Goal: Task Accomplishment & Management: Use online tool/utility

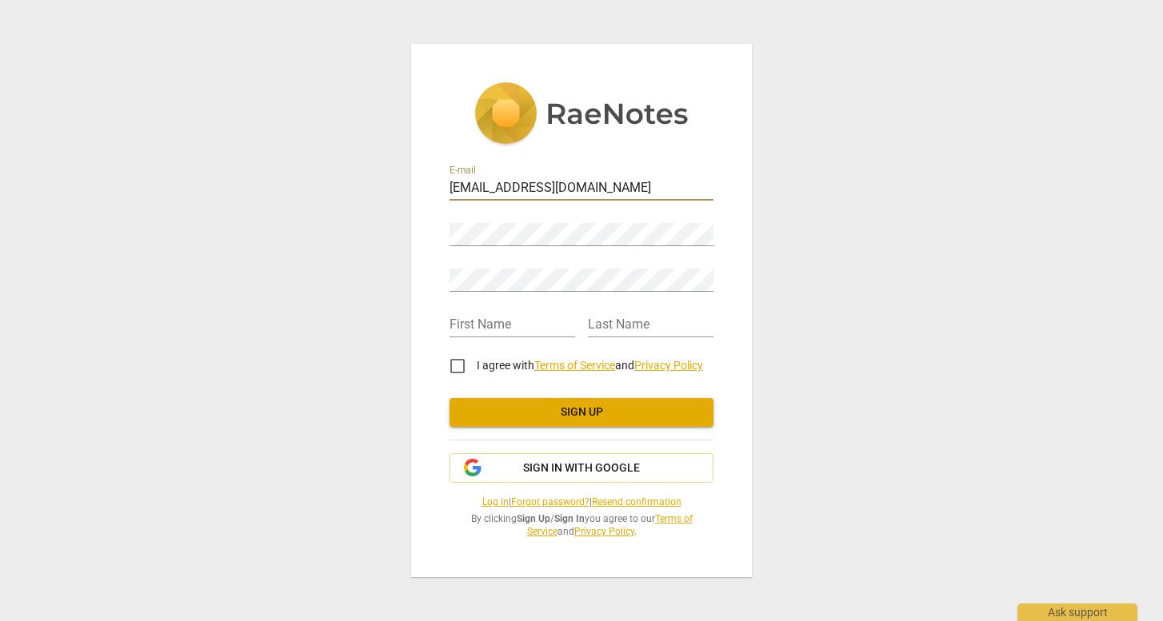
type input "[EMAIL_ADDRESS][DOMAIN_NAME]"
type input "Seda"
type input "Debre"
click at [455, 362] on input "I agree with Terms of Service and Privacy Policy" at bounding box center [457, 366] width 38 height 38
checkbox input "true"
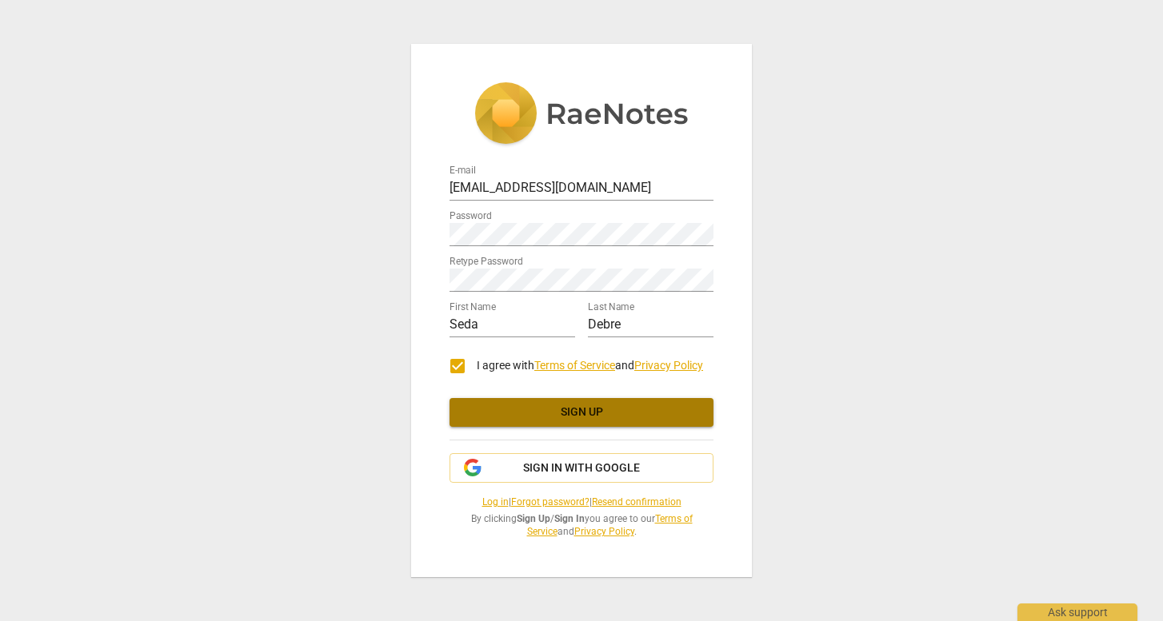
click at [549, 409] on span "Sign up" at bounding box center [581, 413] width 238 height 16
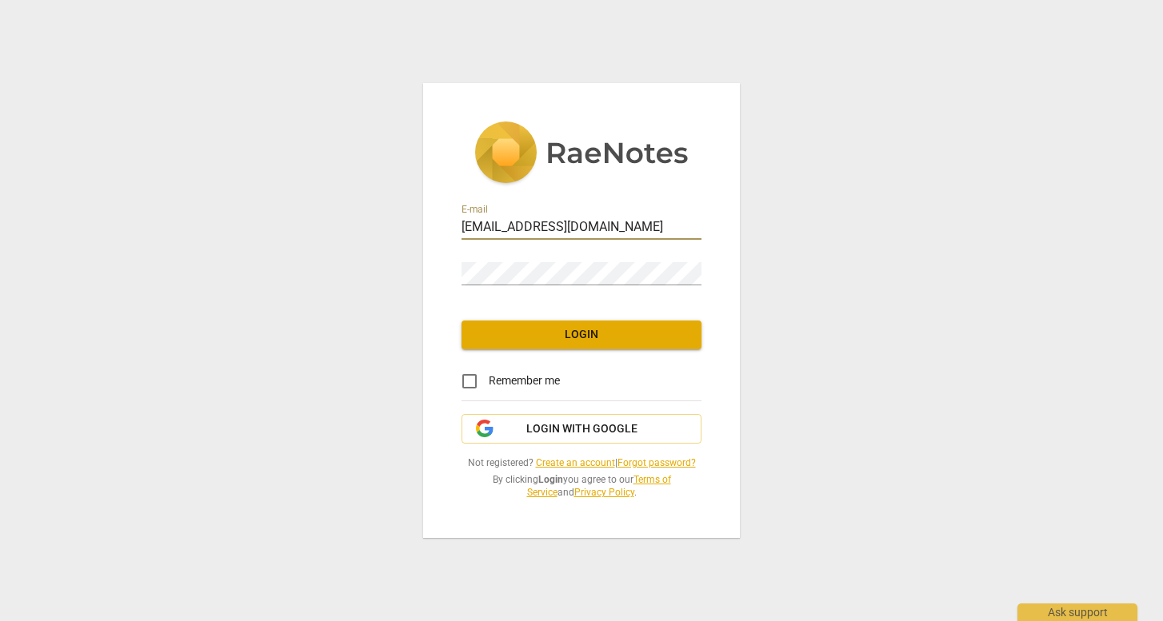
type input "[EMAIL_ADDRESS][DOMAIN_NAME]"
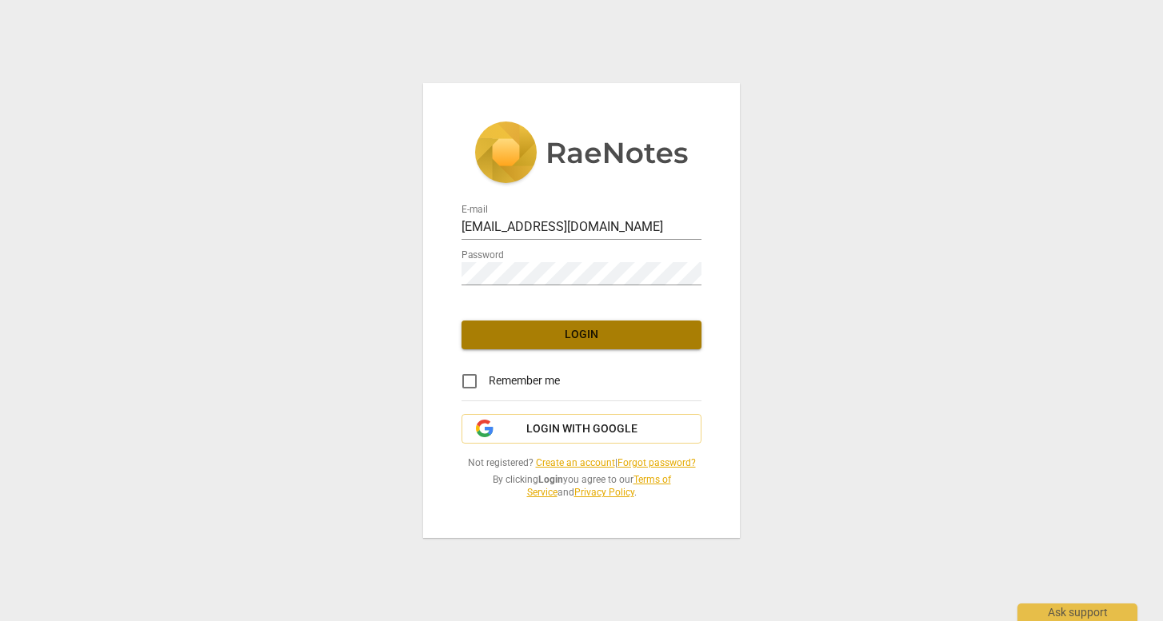
click at [530, 334] on span "Login" at bounding box center [581, 335] width 214 height 16
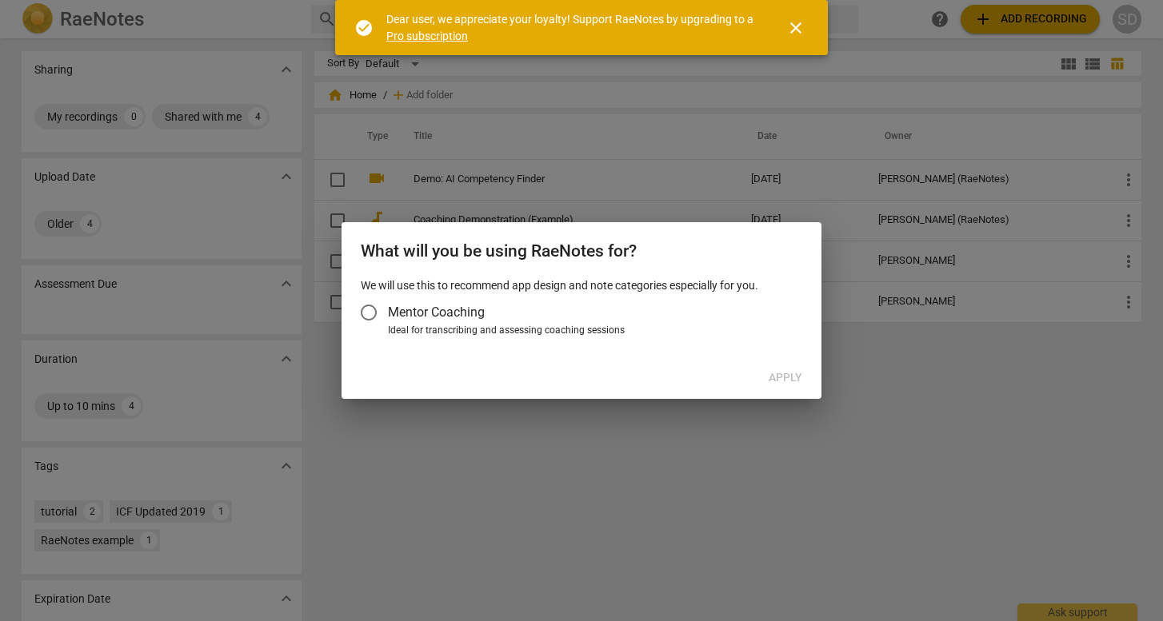
click at [402, 312] on span "Mentor Coaching" at bounding box center [436, 312] width 97 height 18
click at [388, 312] on input "Mentor Coaching" at bounding box center [369, 313] width 38 height 38
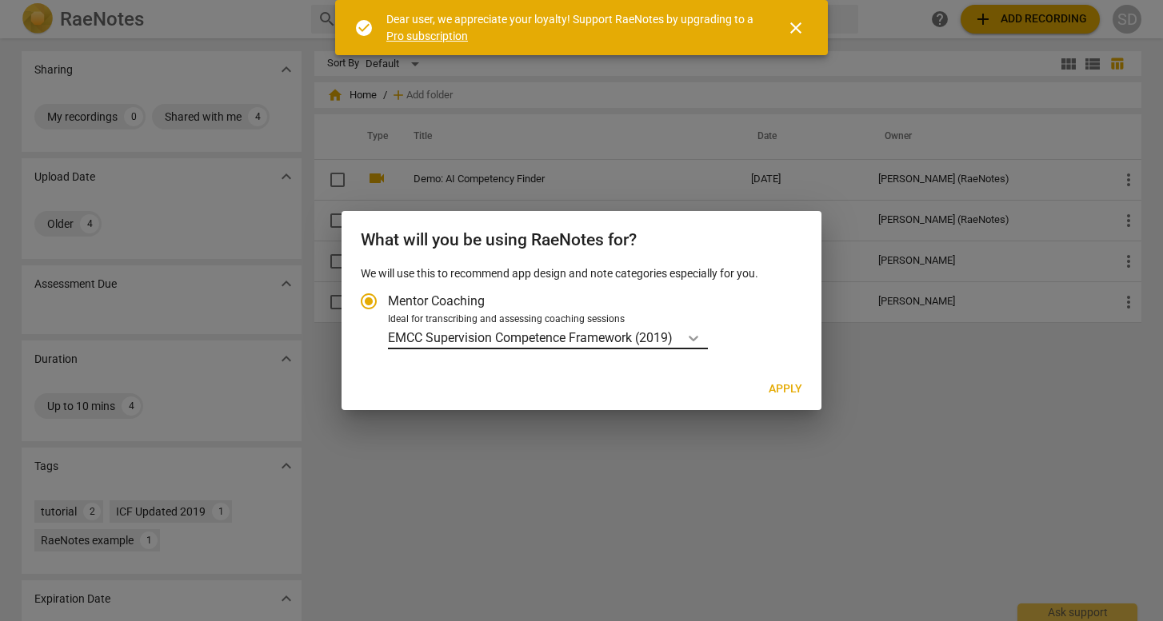
click at [685, 346] on div "Account type" at bounding box center [693, 337] width 29 height 23
click at [0, 0] on input "Ideal for transcribing and assessing coaching sessions EMCC Supervision Compete…" at bounding box center [0, 0] width 0 height 0
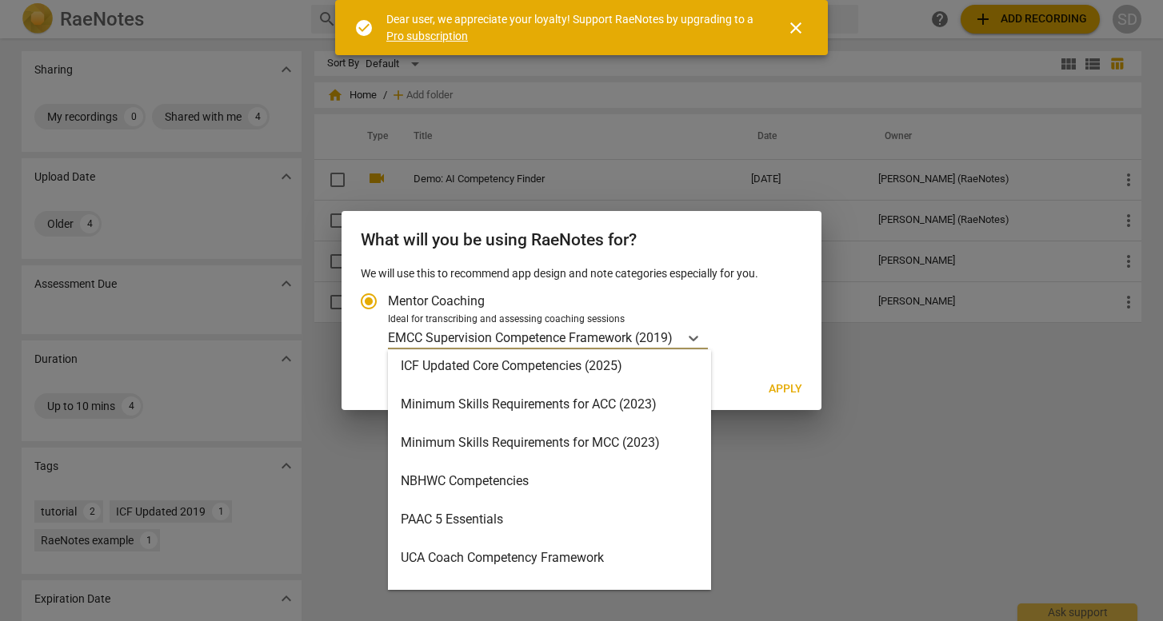
scroll to position [381, 0]
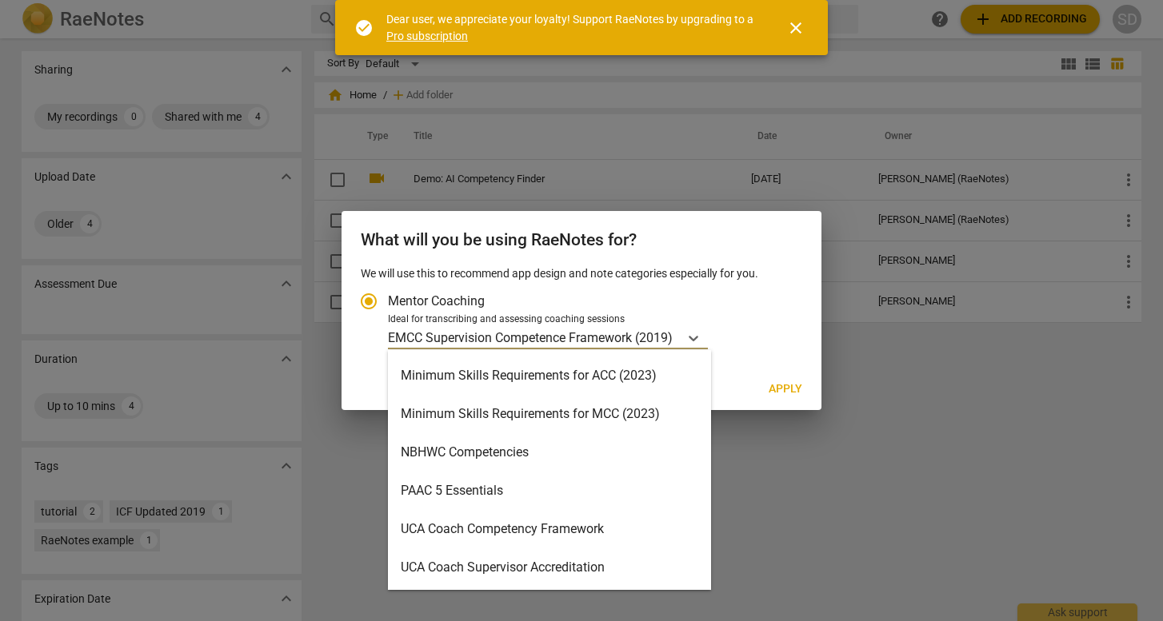
click at [578, 374] on div "Minimum Skills Requirements for ACC (2023)" at bounding box center [549, 376] width 323 height 38
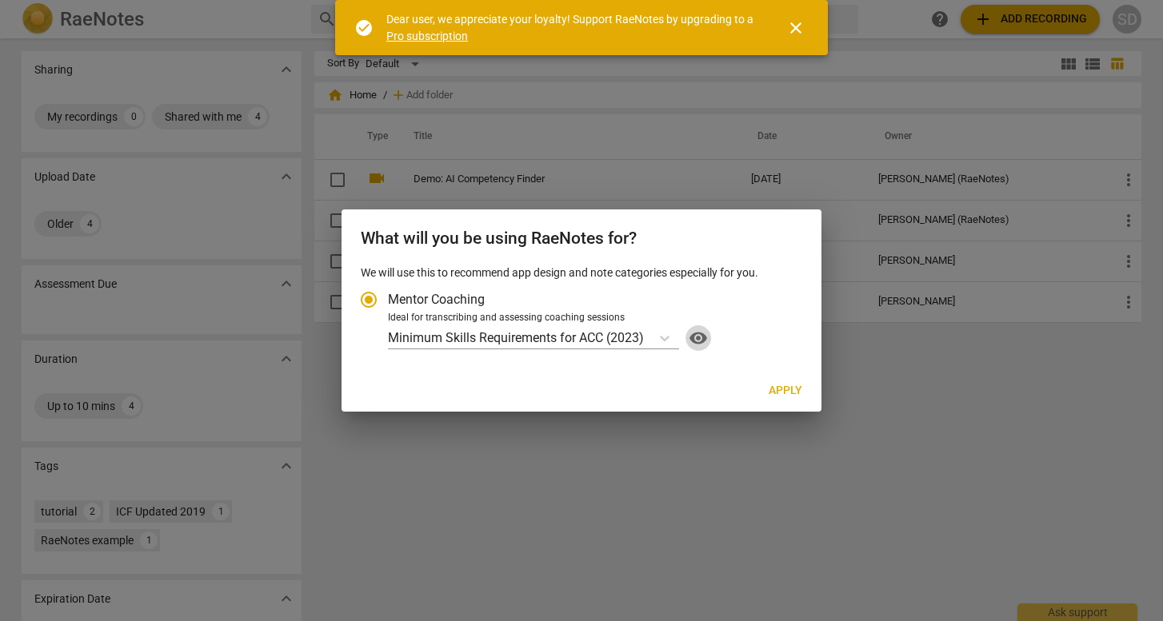
click at [700, 340] on span "visibility" at bounding box center [698, 338] width 26 height 19
click at [782, 390] on span "Apply" at bounding box center [786, 391] width 34 height 16
radio input "false"
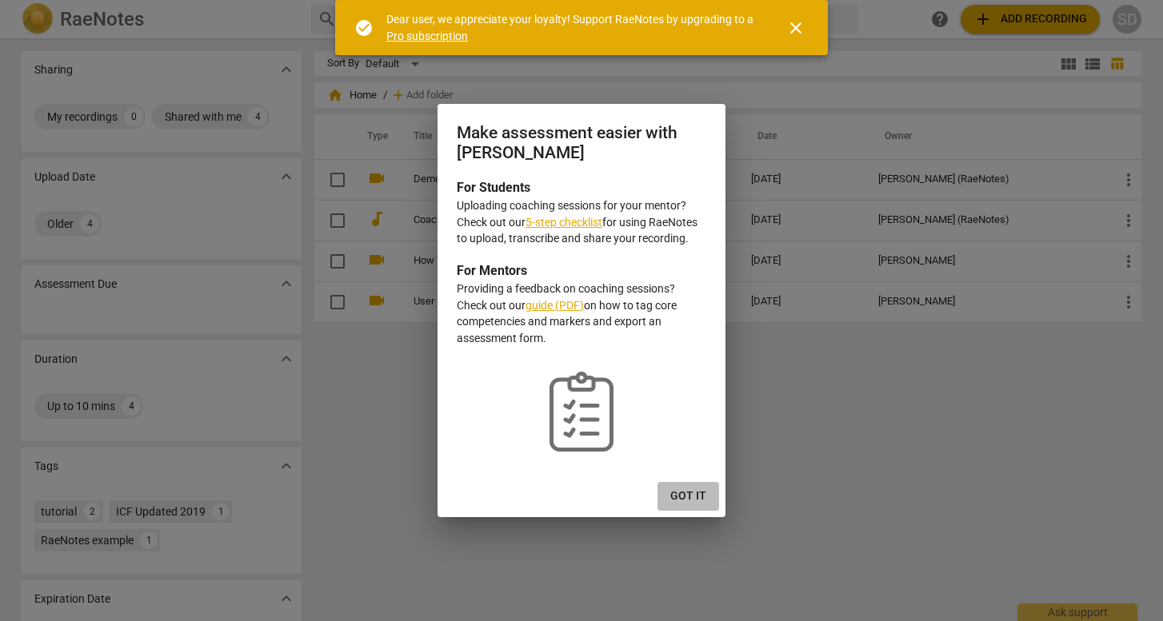
click at [694, 497] on span "Got it" at bounding box center [688, 497] width 36 height 16
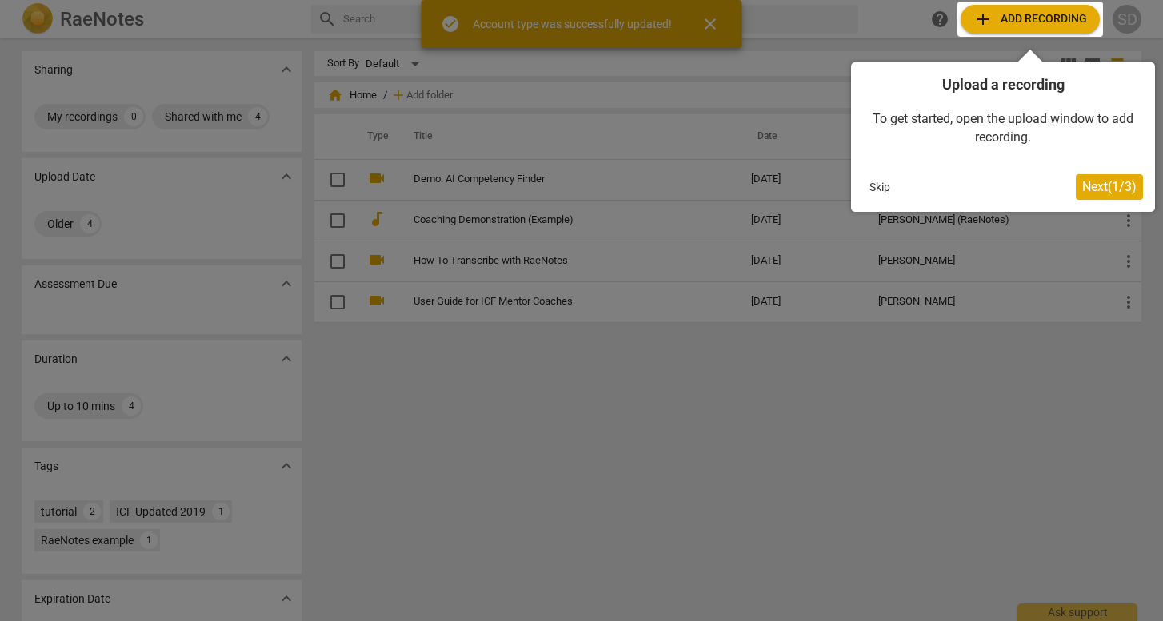
click at [1107, 197] on button "Next ( 1 / 3 )" at bounding box center [1109, 187] width 67 height 26
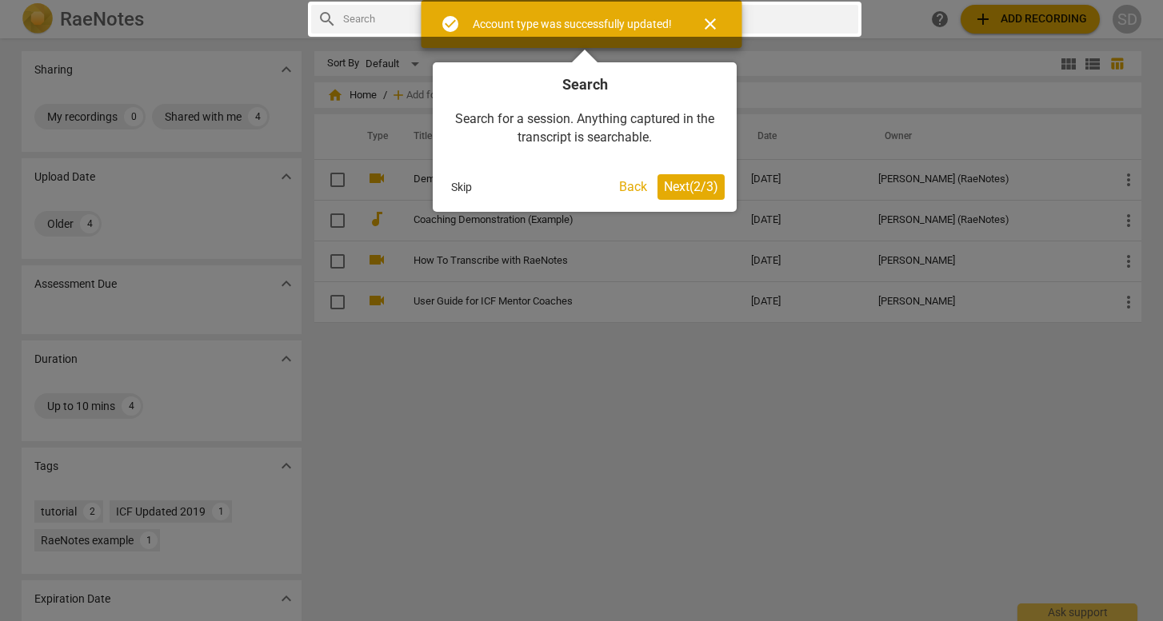
click at [913, 410] on div at bounding box center [581, 310] width 1163 height 621
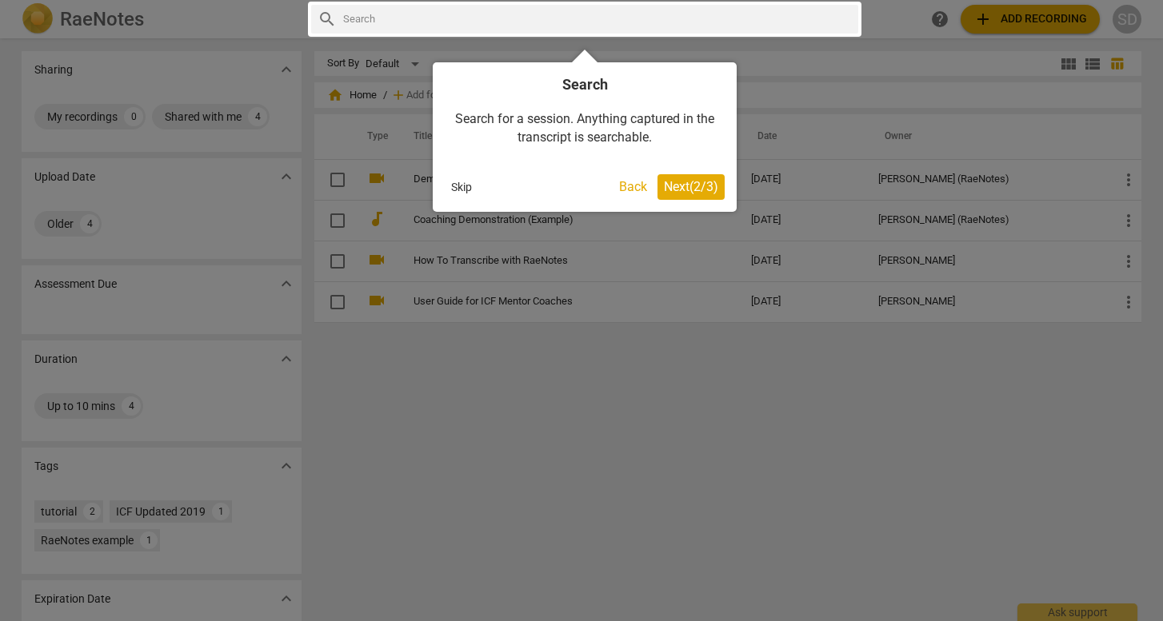
click at [665, 190] on span "Next ( 2 / 3 )" at bounding box center [691, 186] width 54 height 15
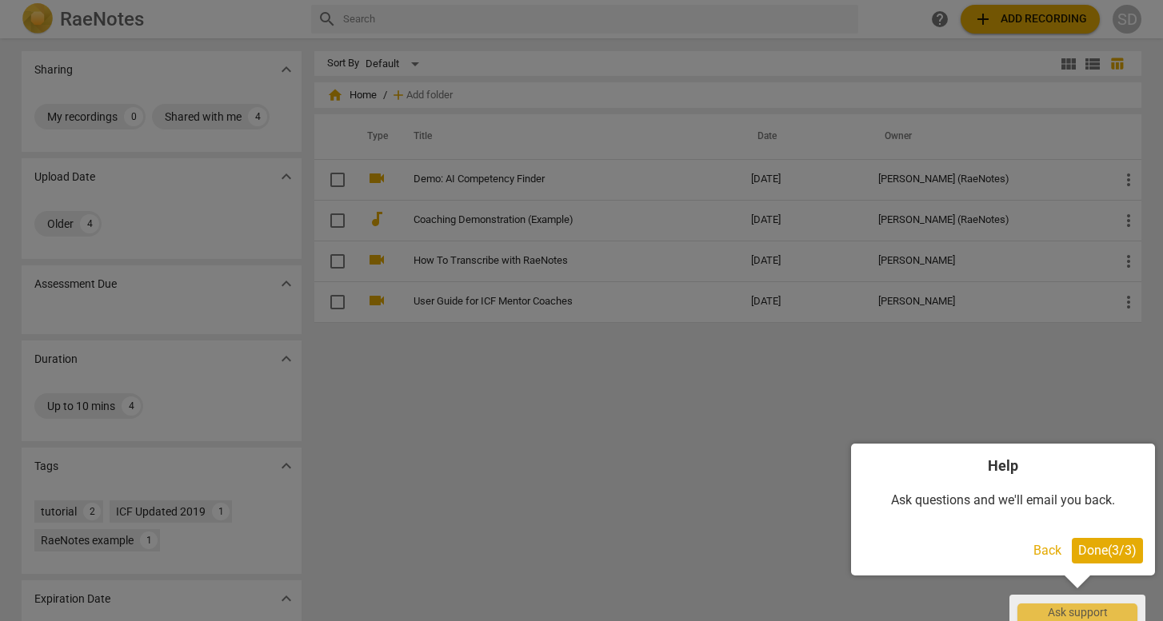
click at [593, 409] on div at bounding box center [581, 310] width 1163 height 621
click at [1081, 553] on span "Done ( 3 / 3 )" at bounding box center [1107, 550] width 58 height 15
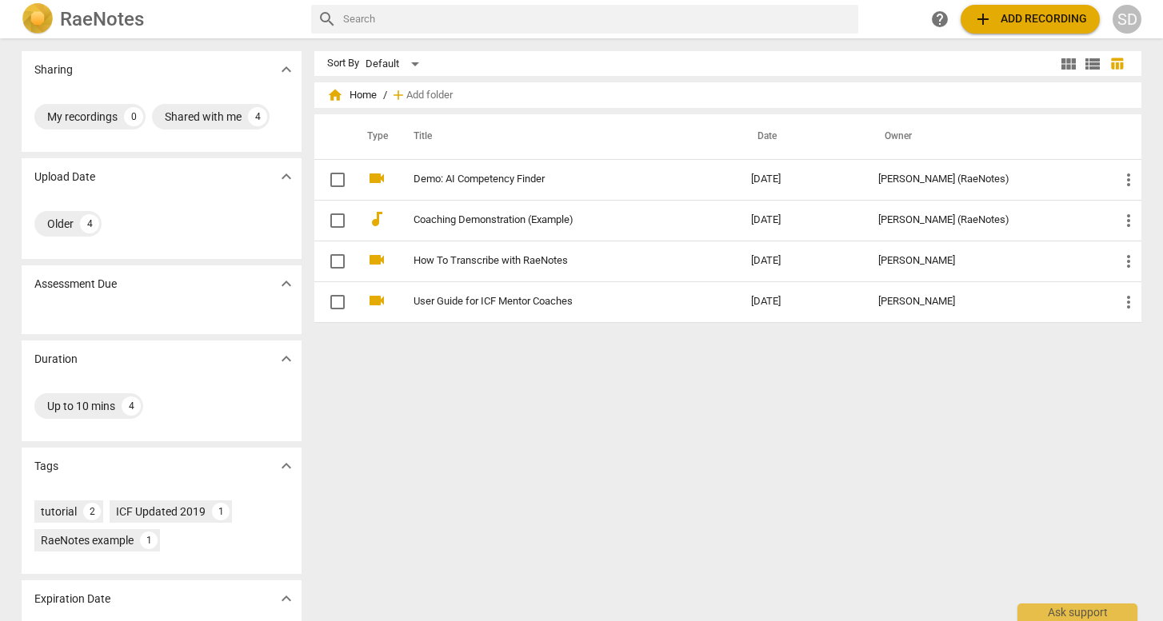
click at [1017, 19] on span "add Add recording" at bounding box center [1030, 19] width 114 height 19
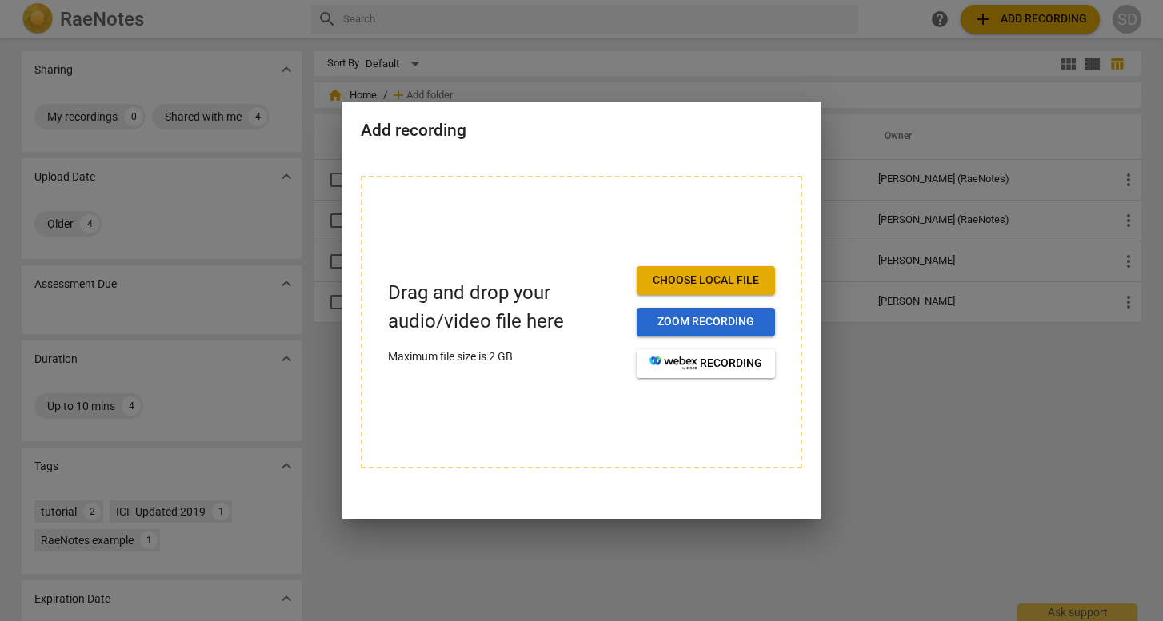
click at [699, 327] on span "Zoom recording" at bounding box center [705, 322] width 113 height 16
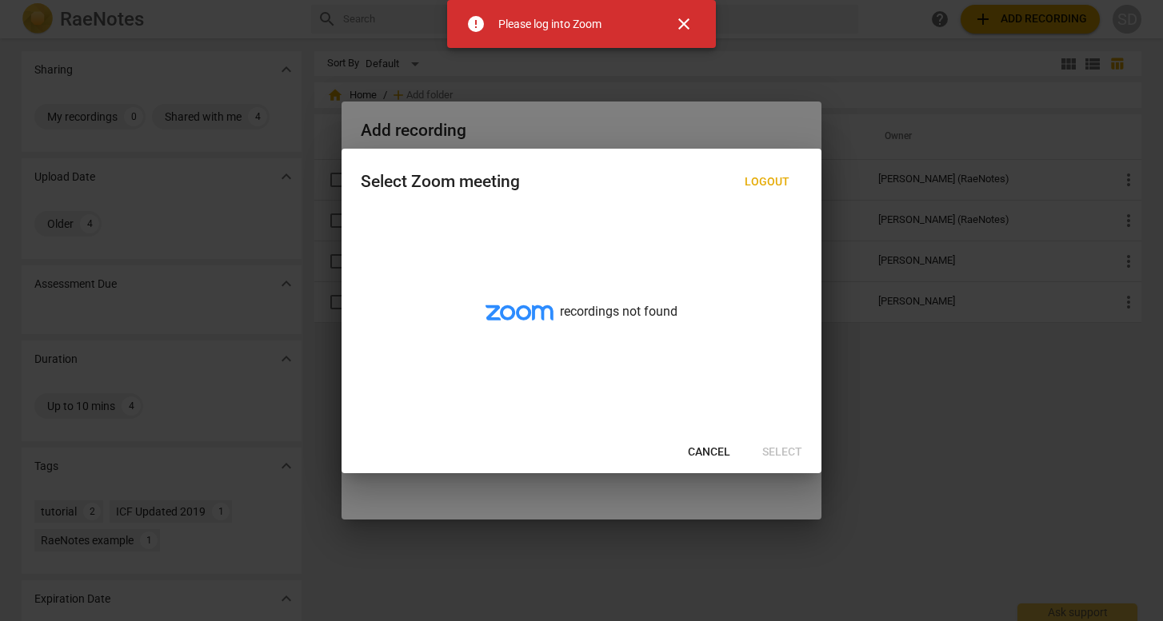
click at [710, 455] on span "Cancel" at bounding box center [709, 453] width 42 height 16
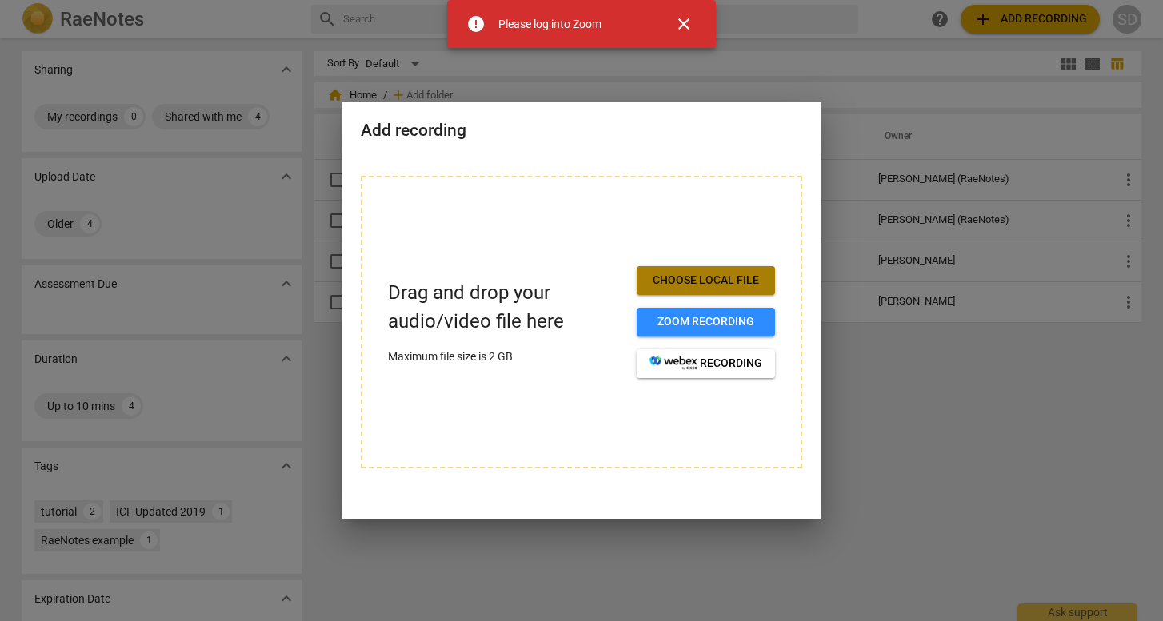
click at [724, 275] on span "Choose local file" at bounding box center [705, 281] width 113 height 16
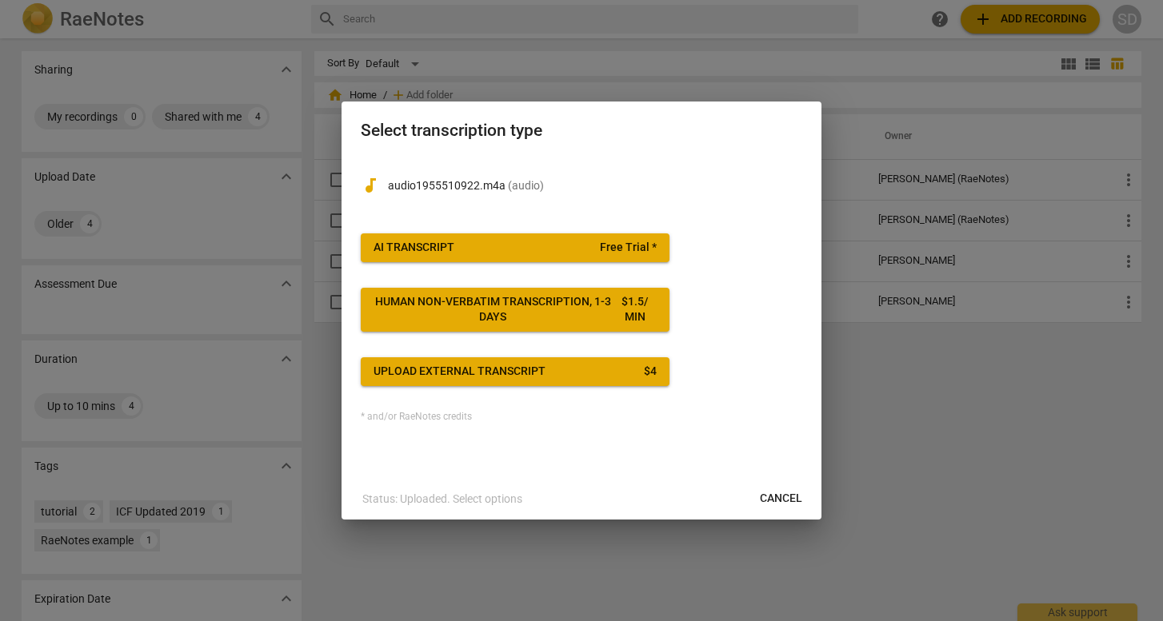
click at [577, 245] on span "AI Transcript Free Trial *" at bounding box center [515, 248] width 283 height 16
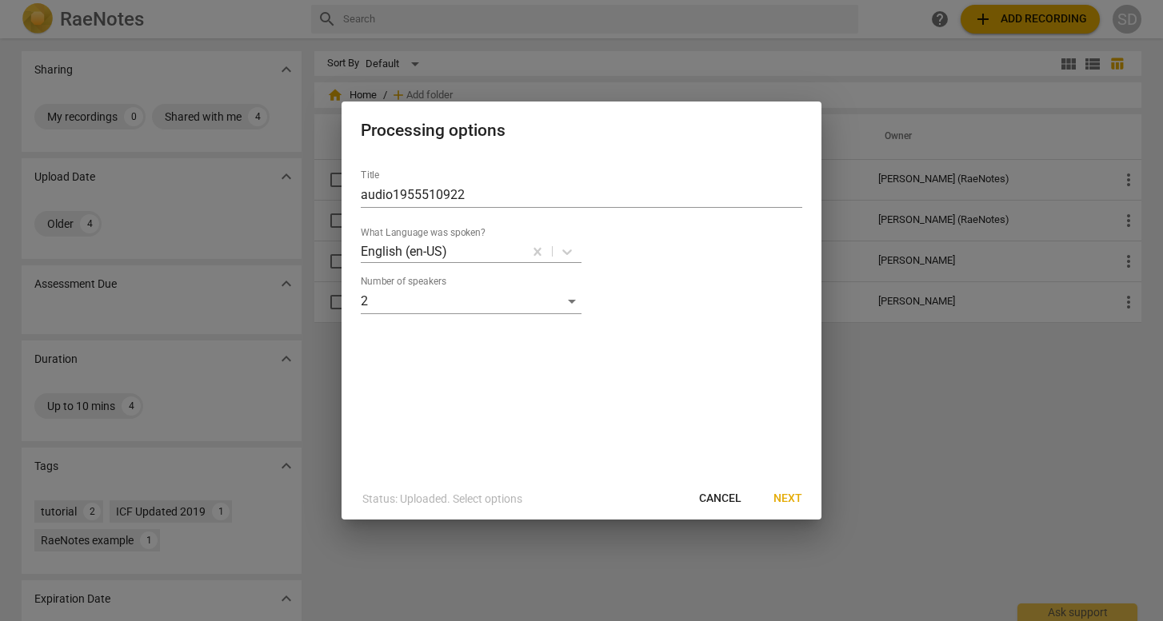
click at [787, 493] on span "Next" at bounding box center [787, 499] width 29 height 16
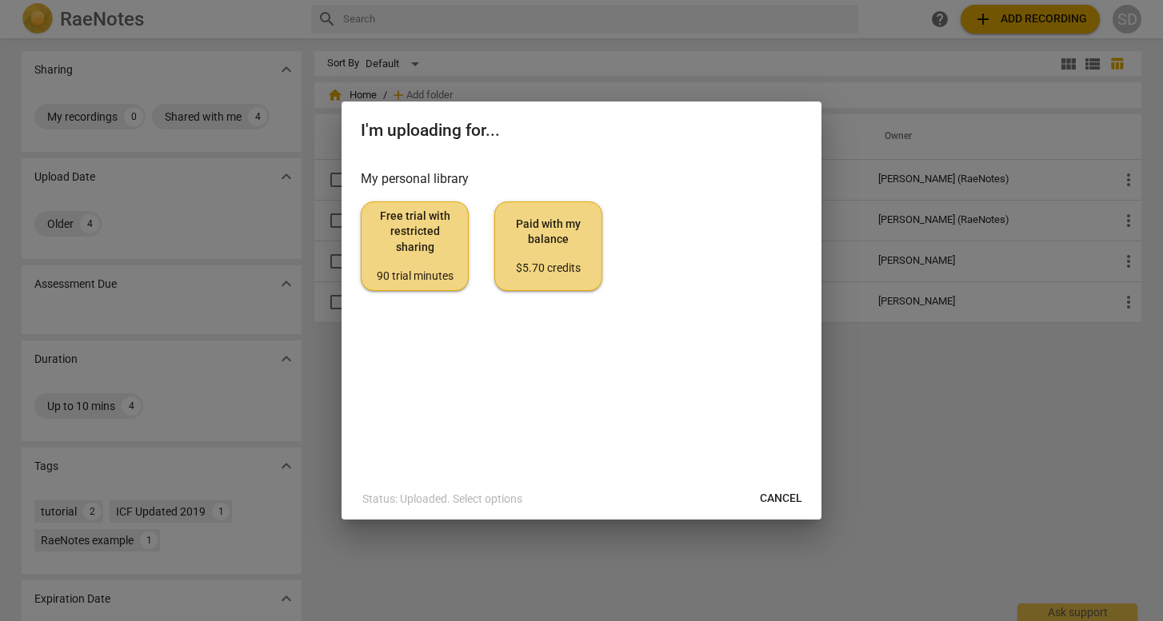
click at [944, 466] on div at bounding box center [581, 310] width 1163 height 621
click at [784, 493] on span "Cancel" at bounding box center [781, 499] width 42 height 16
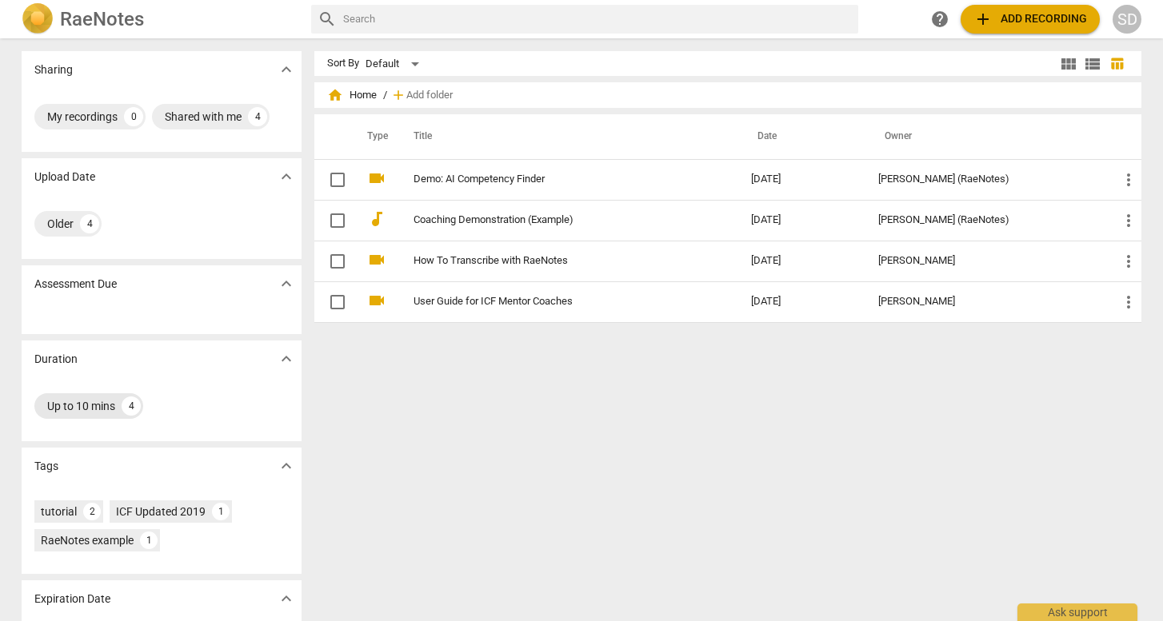
click at [133, 405] on div "4" at bounding box center [131, 406] width 19 height 19
click at [194, 509] on div "ICF Updated 2019" at bounding box center [161, 512] width 90 height 16
